Goal: Connect with others

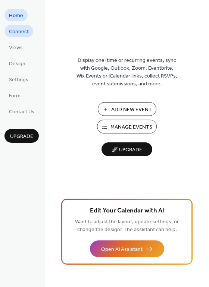
click at [22, 32] on span "Connect" at bounding box center [19, 32] width 20 height 8
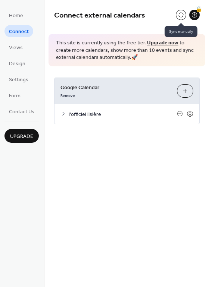
click at [180, 15] on button at bounding box center [181, 15] width 10 height 10
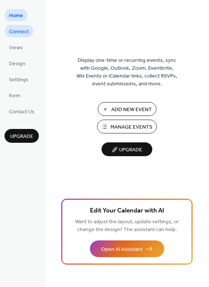
click at [15, 32] on span "Connect" at bounding box center [19, 32] width 20 height 8
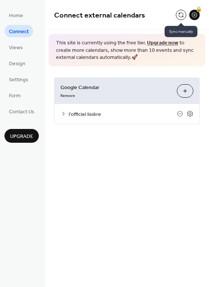
click at [184, 17] on button at bounding box center [181, 15] width 10 height 10
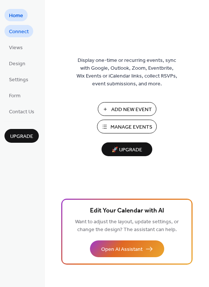
click at [15, 33] on span "Connect" at bounding box center [19, 32] width 20 height 8
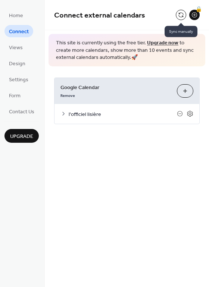
click at [181, 18] on button at bounding box center [181, 15] width 10 height 10
